Goal: Information Seeking & Learning: Find specific page/section

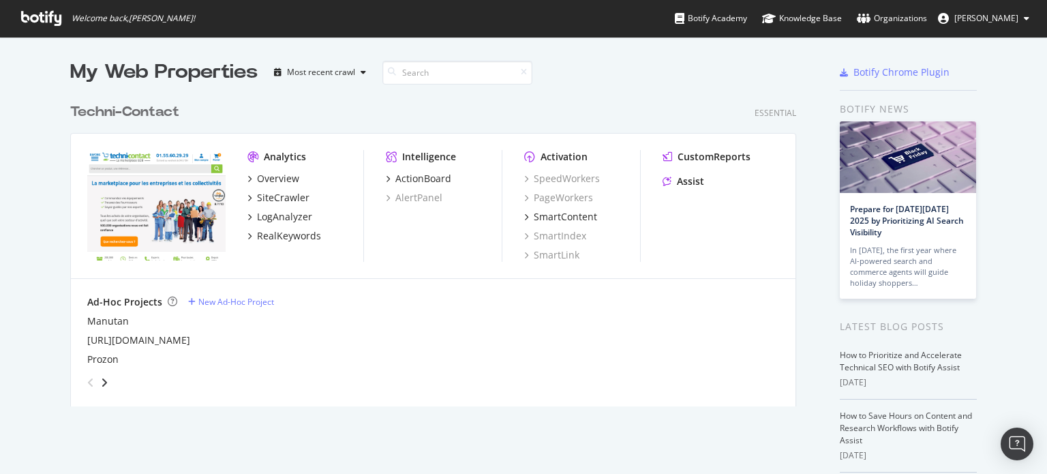
scroll to position [464, 1026]
click at [286, 215] on div "LogAnalyzer" at bounding box center [284, 217] width 55 height 14
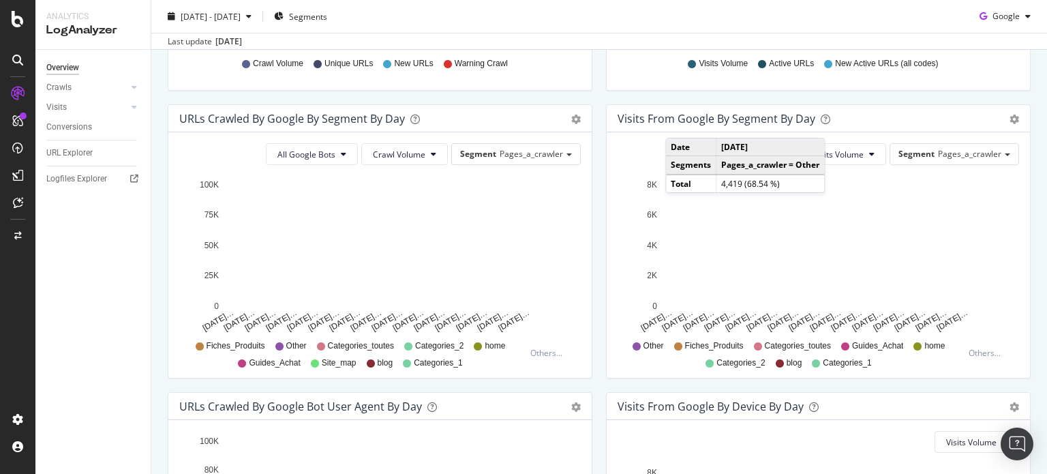
scroll to position [68, 0]
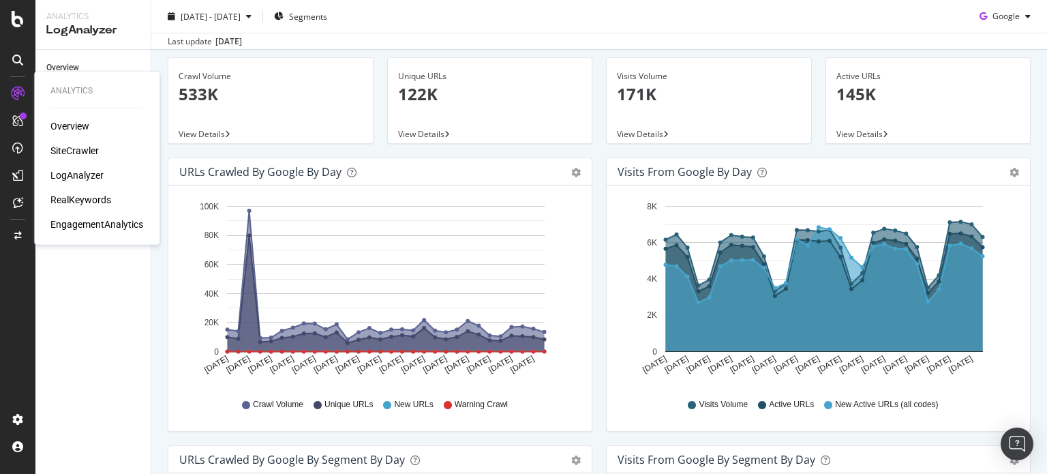
click at [84, 202] on div "RealKeywords" at bounding box center [80, 200] width 61 height 14
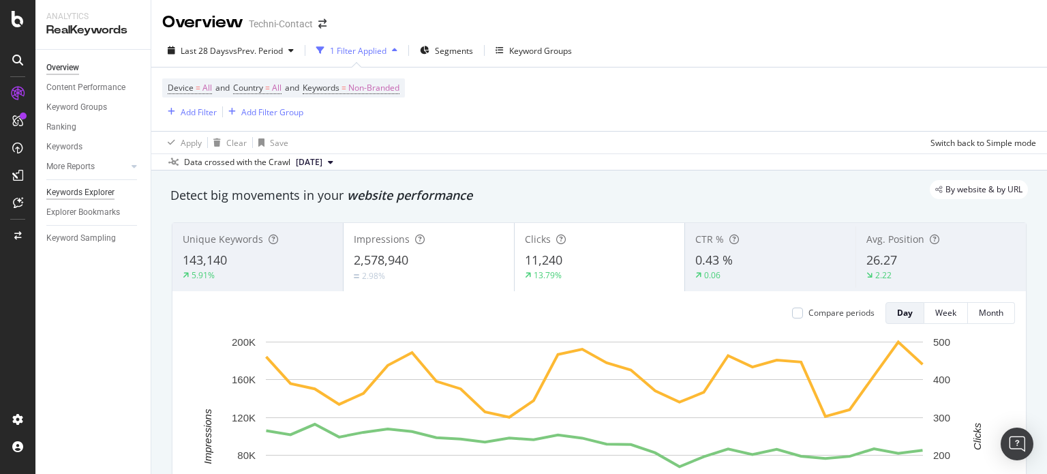
click at [65, 194] on div "Keywords Explorer" at bounding box center [80, 192] width 68 height 14
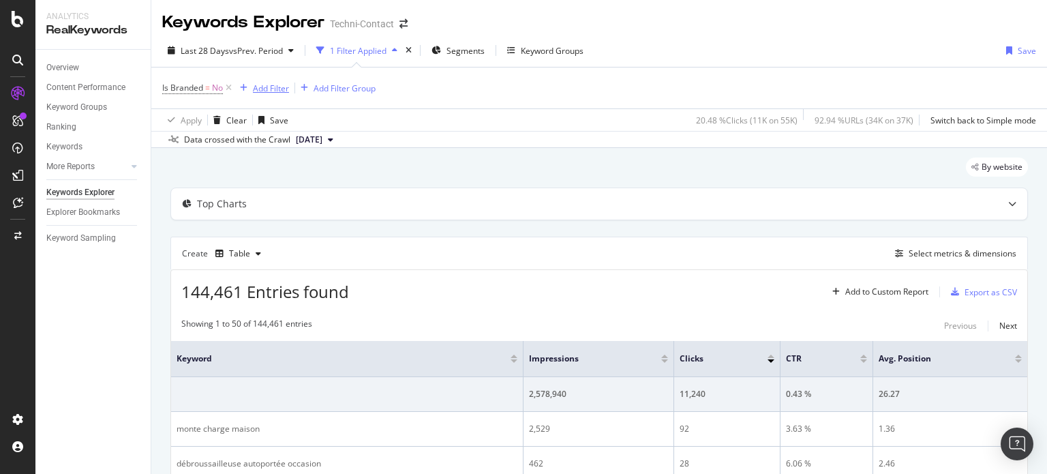
click at [278, 84] on div "Add Filter" at bounding box center [271, 88] width 36 height 12
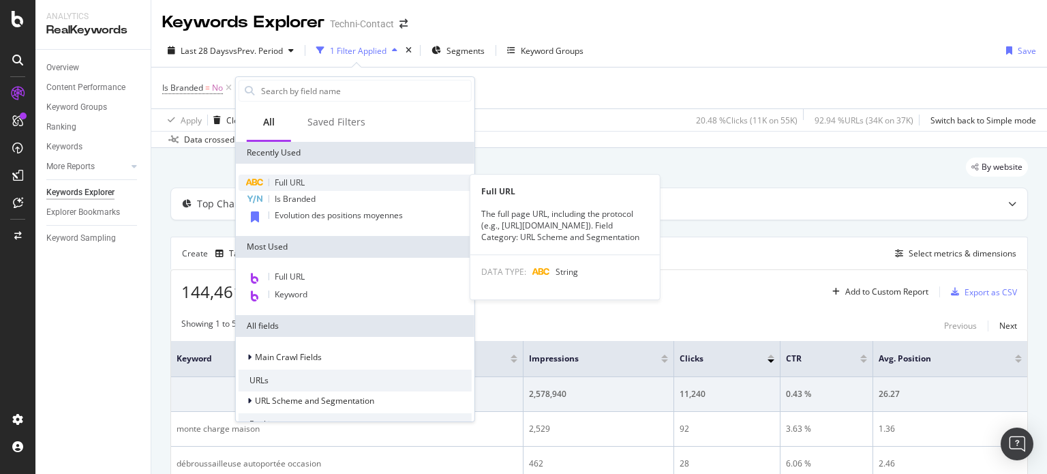
click at [290, 180] on span "Full URL" at bounding box center [290, 183] width 30 height 12
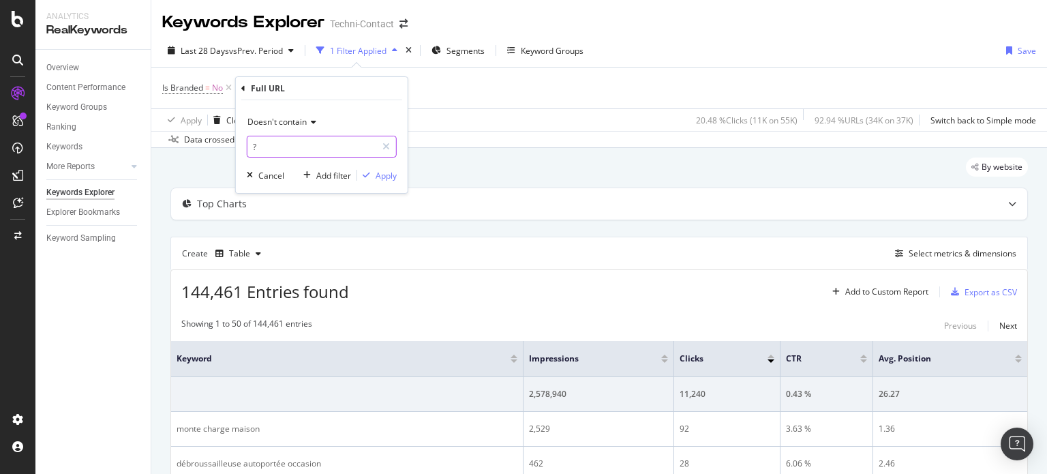
click at [272, 145] on input "?" at bounding box center [311, 147] width 129 height 22
paste input "[URL][DOMAIN_NAME]"
type input "[URL][DOMAIN_NAME]"
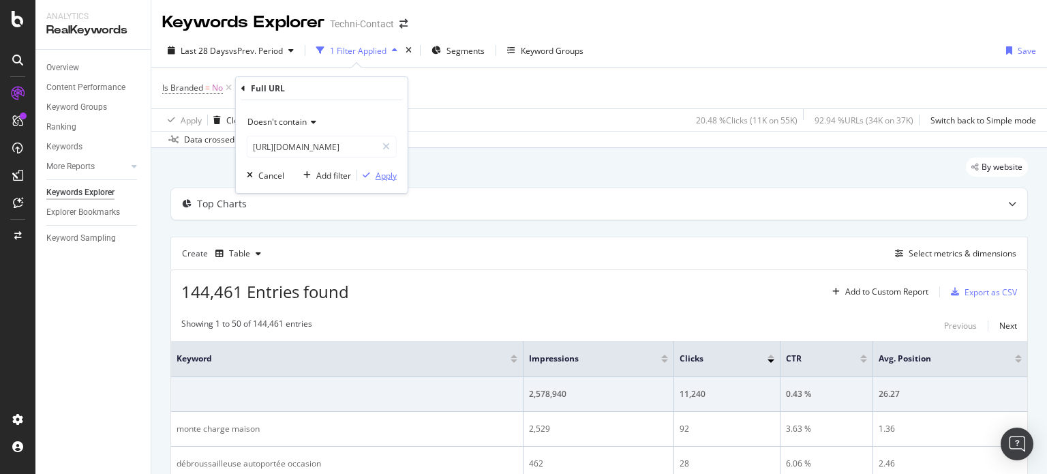
click at [384, 177] on div "Apply" at bounding box center [386, 176] width 21 height 12
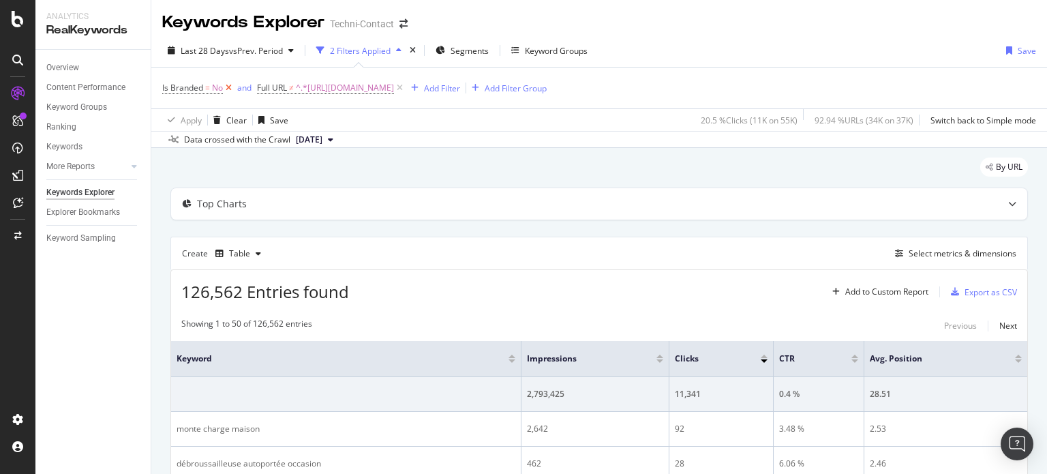
click at [226, 88] on icon at bounding box center [229, 88] width 12 height 14
click at [299, 86] on span "^.*[URL][DOMAIN_NAME]" at bounding box center [250, 87] width 98 height 19
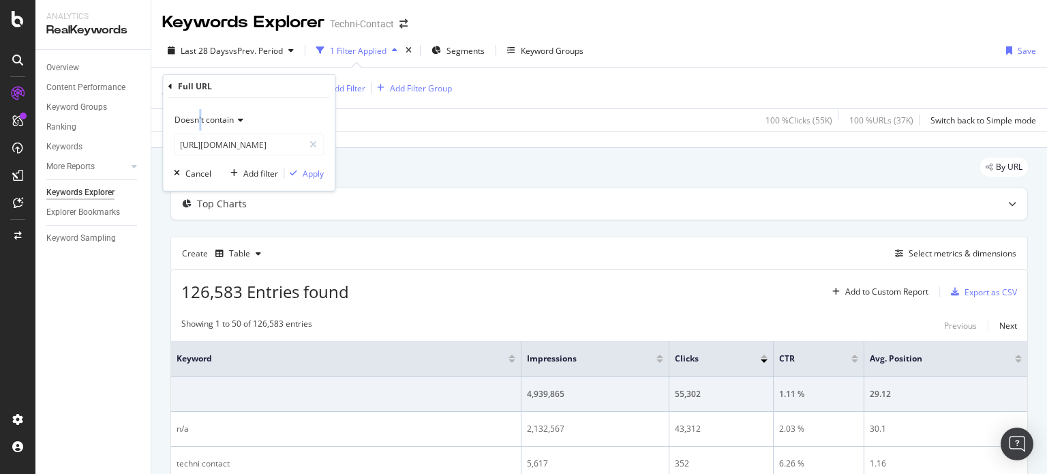
click at [199, 121] on span "Doesn't contain" at bounding box center [204, 120] width 59 height 12
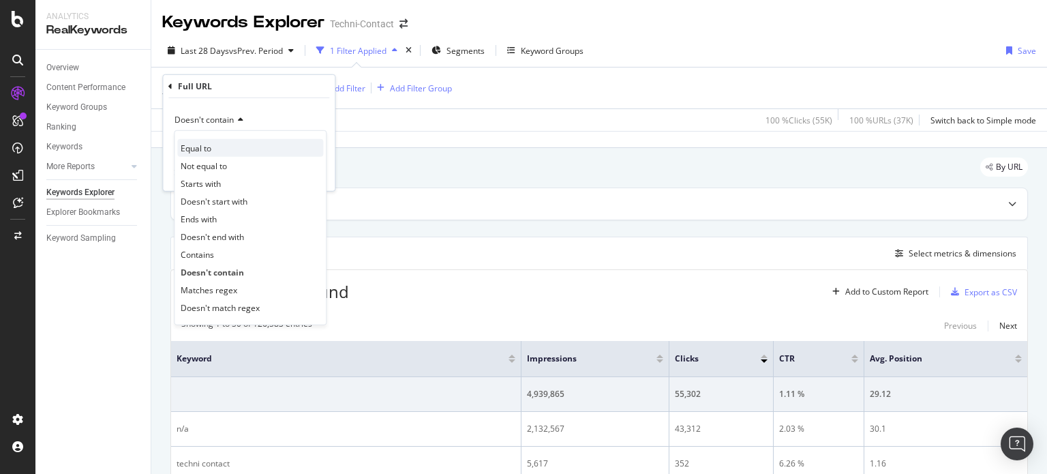
click at [208, 146] on span "Equal to" at bounding box center [196, 148] width 31 height 12
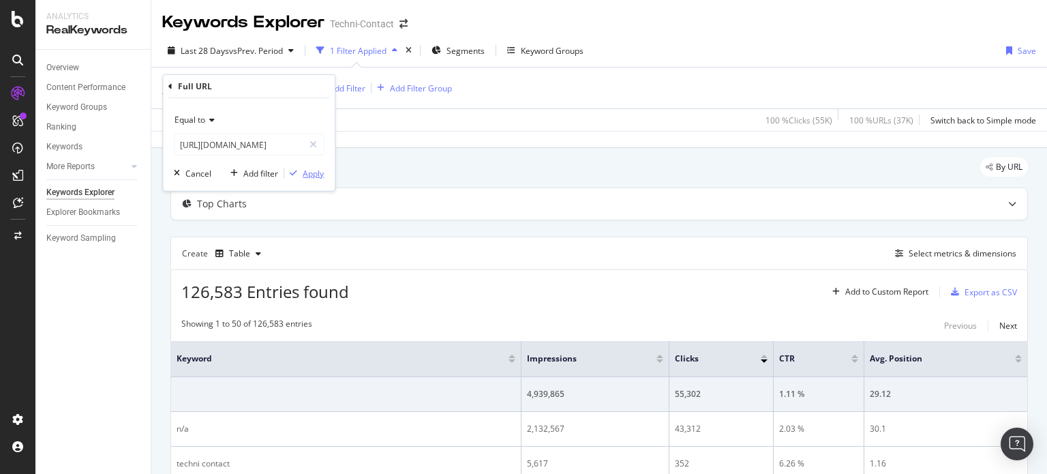
drag, startPoint x: 312, startPoint y: 171, endPoint x: 466, endPoint y: 205, distance: 157.8
click at [313, 171] on div "Apply" at bounding box center [313, 173] width 21 height 12
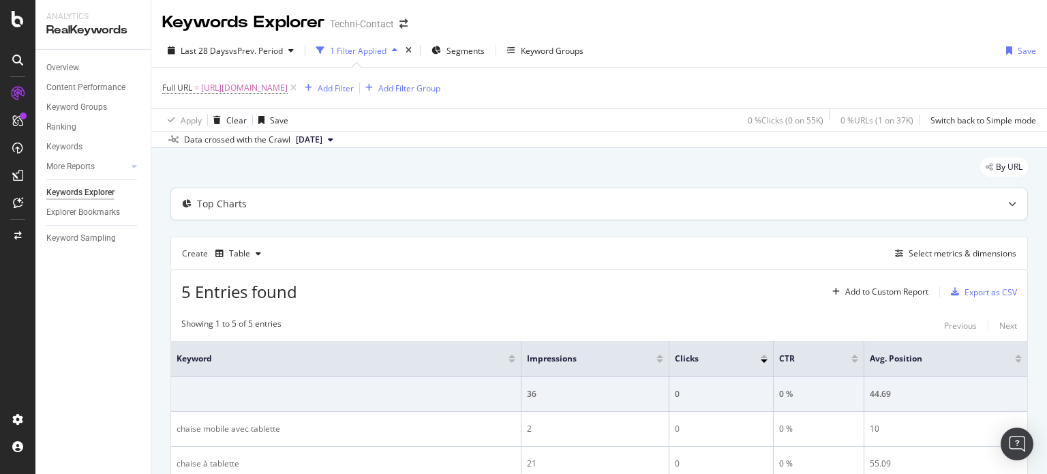
scroll to position [187, 0]
